Goal: Obtain resource: Download file/media

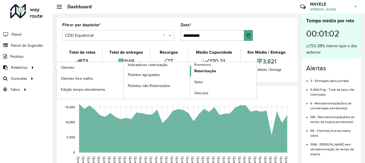
click at [200, 66] on link "Roteirização" at bounding box center [223, 71] width 67 height 11
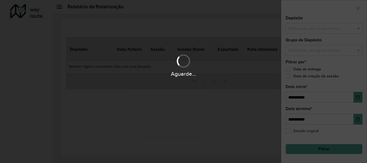
click at [200, 66] on body "**********" at bounding box center [183, 81] width 367 height 163
click at [200, 66] on div "Aguarde..." at bounding box center [183, 65] width 367 height 26
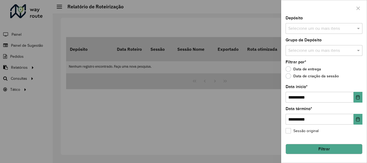
click at [24, 66] on div at bounding box center [183, 81] width 367 height 163
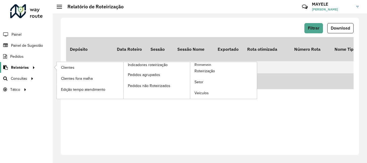
click at [25, 67] on span "Relatórios" at bounding box center [20, 68] width 18 height 6
click at [199, 64] on span "Romaneio" at bounding box center [202, 65] width 17 height 6
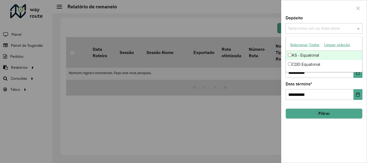
click at [311, 33] on div "Selecione um ou mais itens" at bounding box center [324, 28] width 77 height 11
click at [311, 31] on input "text" at bounding box center [321, 29] width 69 height 6
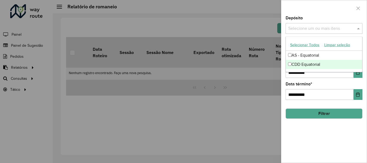
click at [298, 63] on div "CDD Equatorial" at bounding box center [324, 64] width 76 height 9
click at [358, 75] on icon "Choose Date" at bounding box center [358, 72] width 4 height 4
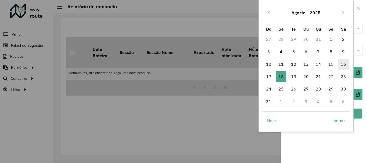
click at [344, 64] on span "16" at bounding box center [343, 64] width 11 height 11
type input "**********"
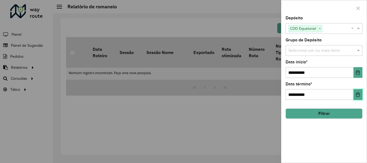
click at [357, 93] on icon "Choose Date" at bounding box center [357, 94] width 3 height 4
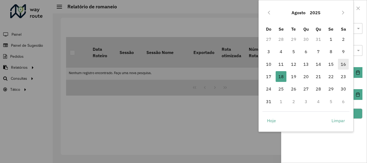
click at [343, 63] on span "16" at bounding box center [343, 64] width 11 height 11
type input "**********"
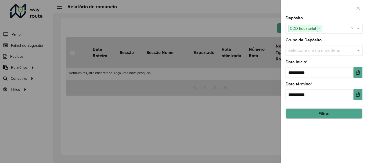
click at [345, 110] on button "Filtrar" at bounding box center [324, 114] width 77 height 10
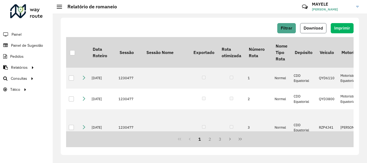
click at [320, 27] on span "Download" at bounding box center [313, 28] width 19 height 5
